Goal: Task Accomplishment & Management: Manage account settings

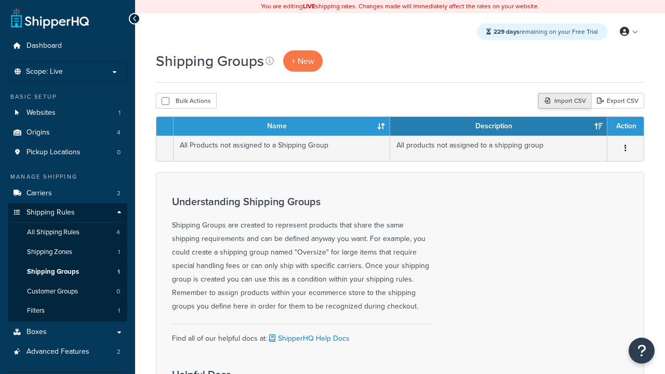
click at [563, 101] on div "Import CSV" at bounding box center [564, 101] width 53 height 16
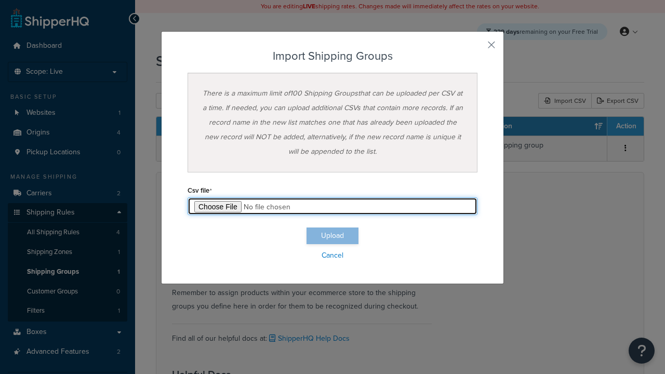
click at [333, 206] on input "file" at bounding box center [333, 207] width 290 height 18
type input "C:\fakepath\importShippingGroupsSuccess.csv"
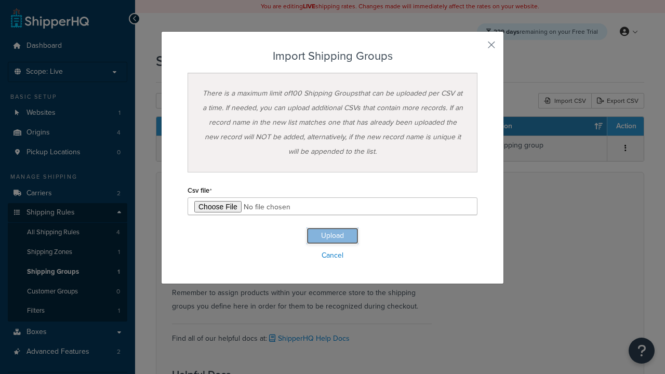
click at [333, 236] on button "Upload" at bounding box center [333, 236] width 52 height 17
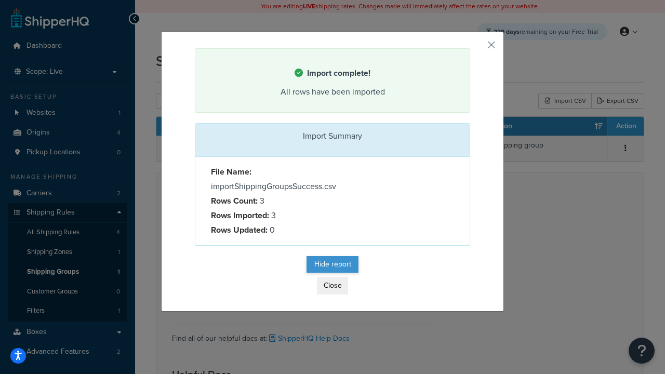
click at [333, 266] on button "Hide report" at bounding box center [333, 264] width 52 height 17
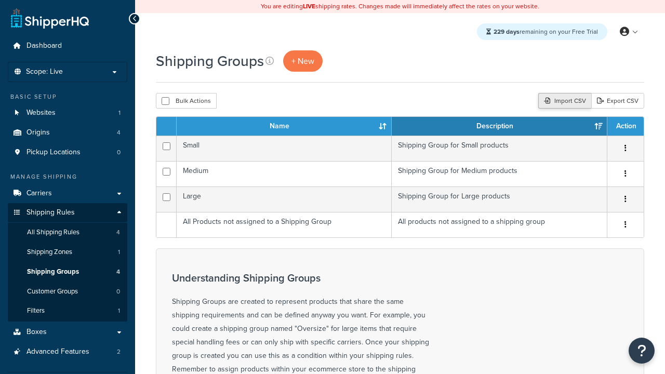
click at [563, 101] on div "Import CSV" at bounding box center [564, 101] width 53 height 16
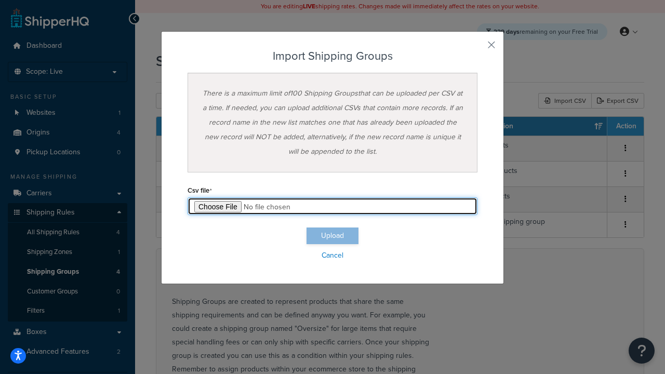
click at [333, 206] on input "file" at bounding box center [333, 207] width 290 height 18
type input "C:\fakepath\importShippingGroupsFailure.csv"
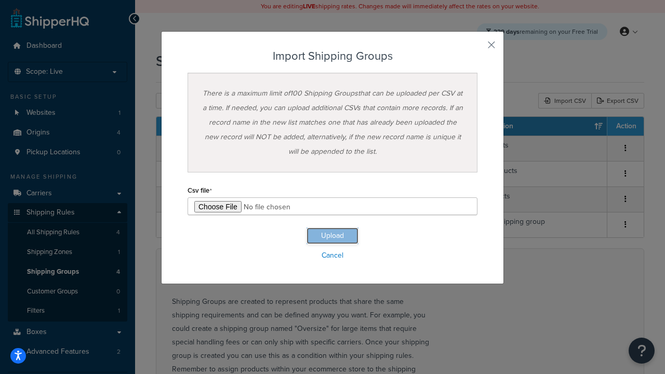
click at [333, 236] on button "Upload" at bounding box center [333, 236] width 52 height 17
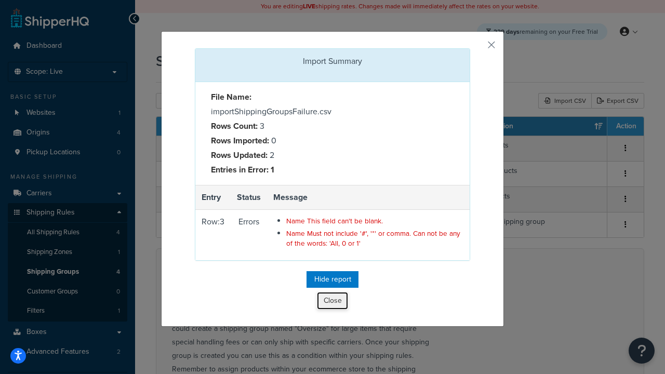
click at [333, 303] on button "Close" at bounding box center [332, 301] width 31 height 18
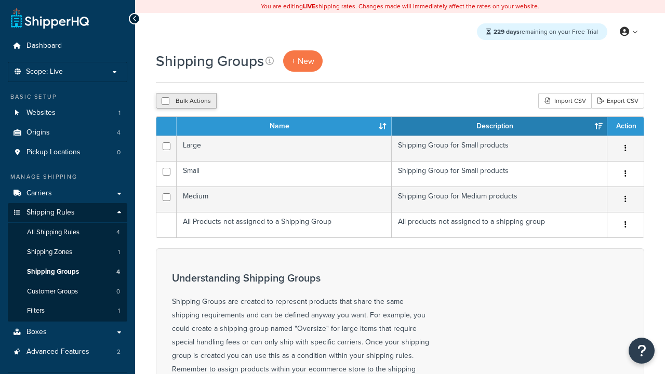
click at [186, 101] on button "Bulk Actions" at bounding box center [186, 101] width 61 height 16
checkbox input "true"
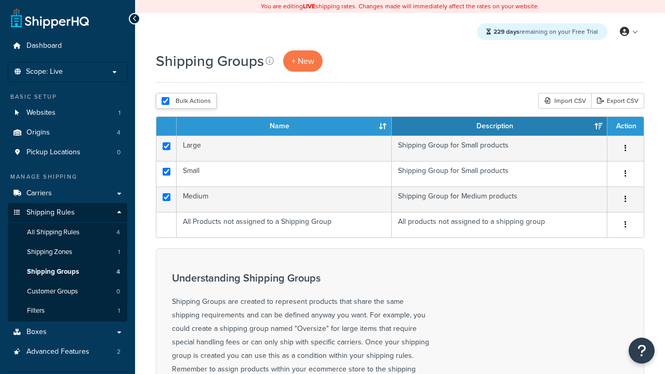
click at [0, 0] on button "Delete" at bounding box center [0, 0] width 0 height 0
